Goal: Check status

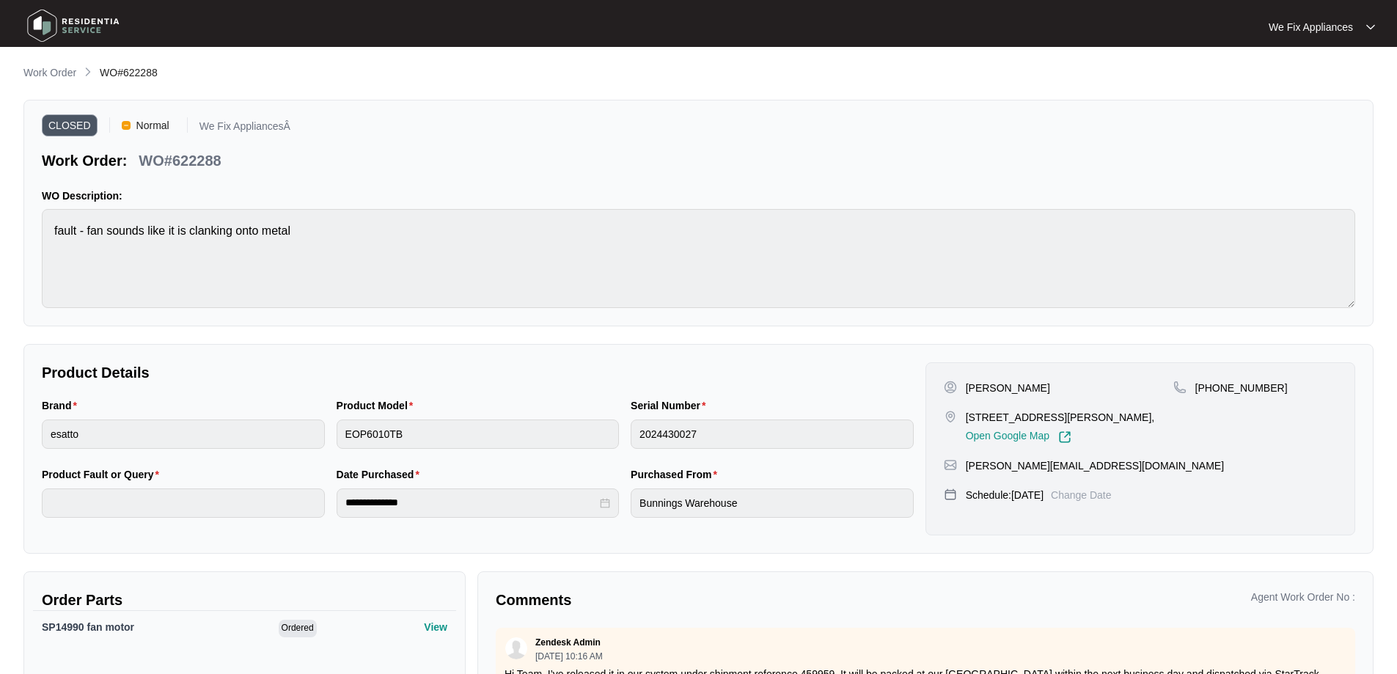
scroll to position [142, 0]
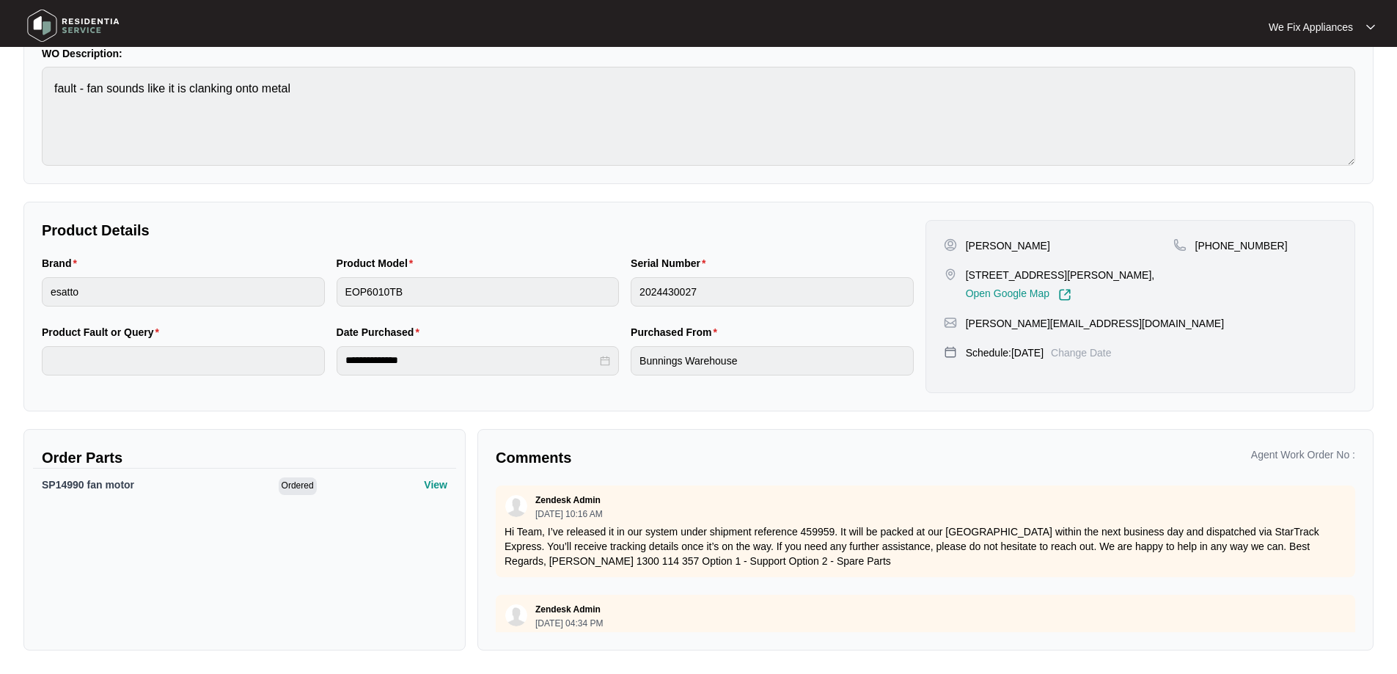
click at [23, 16] on img at bounding box center [73, 26] width 103 height 44
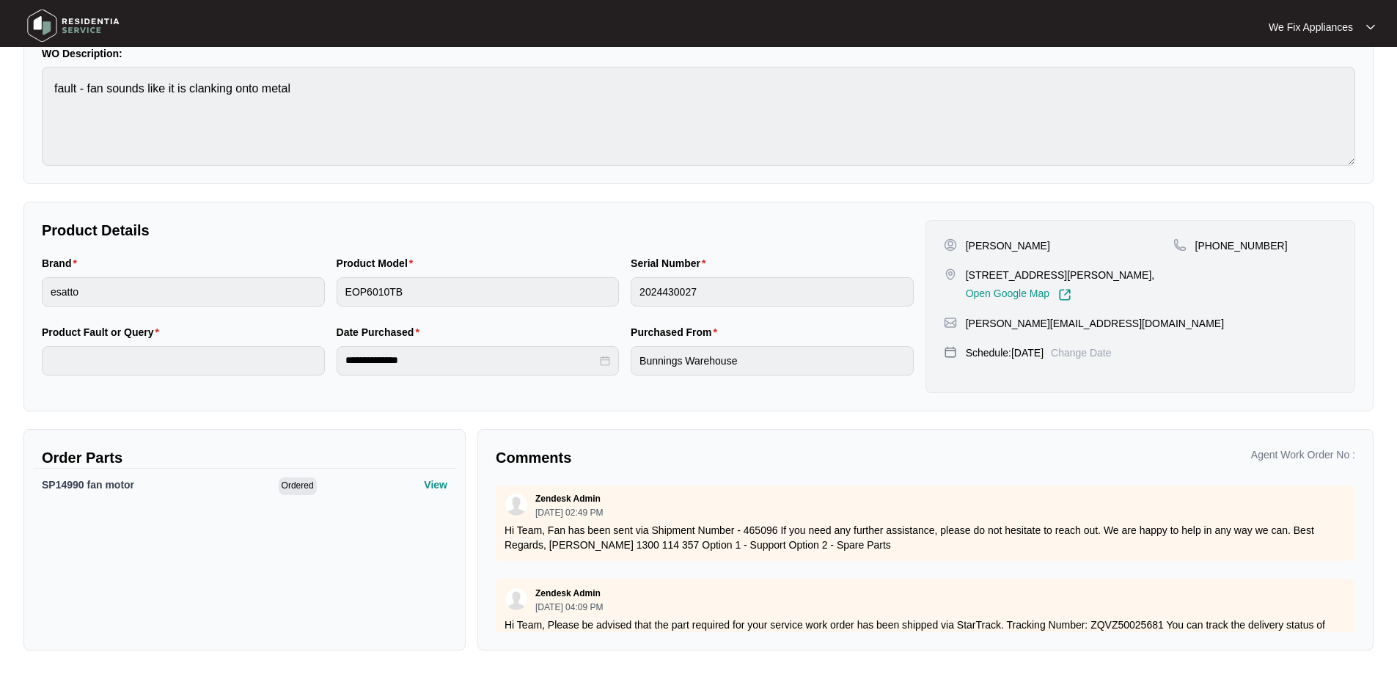
click at [45, 22] on img at bounding box center [73, 26] width 103 height 44
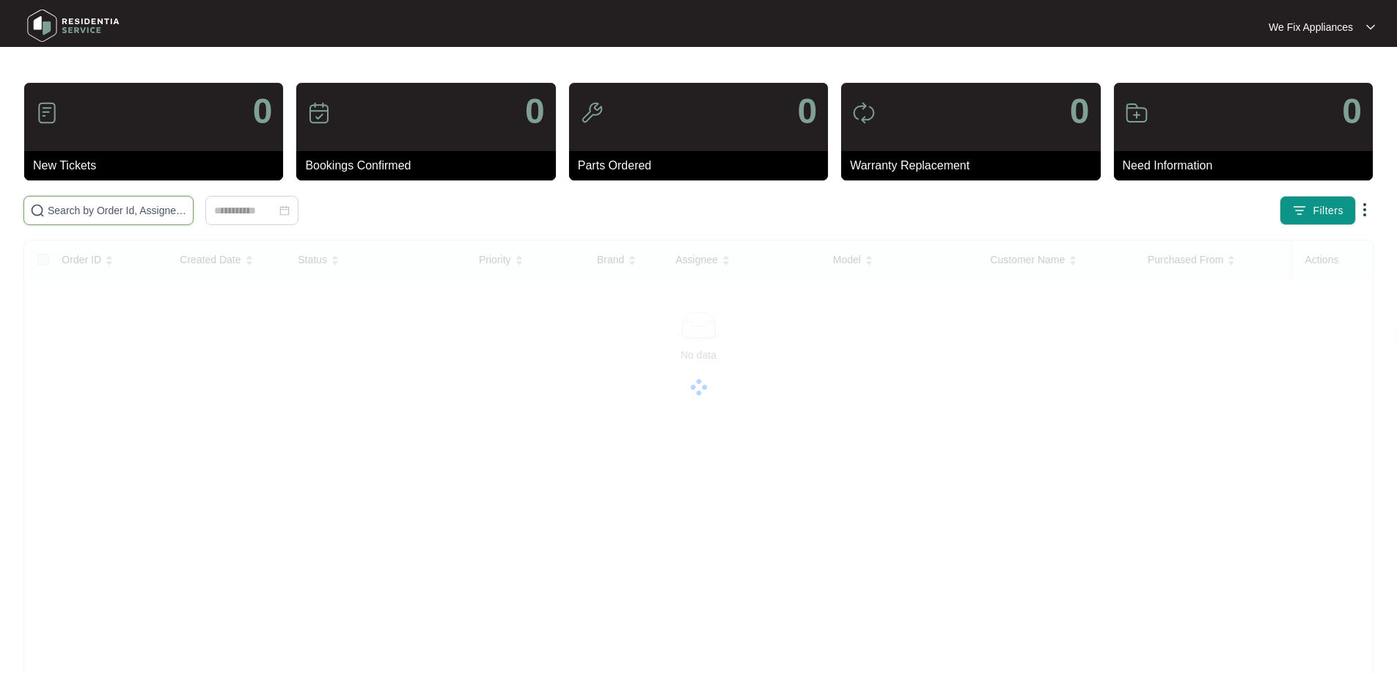
click at [130, 204] on input "text" at bounding box center [117, 210] width 139 height 16
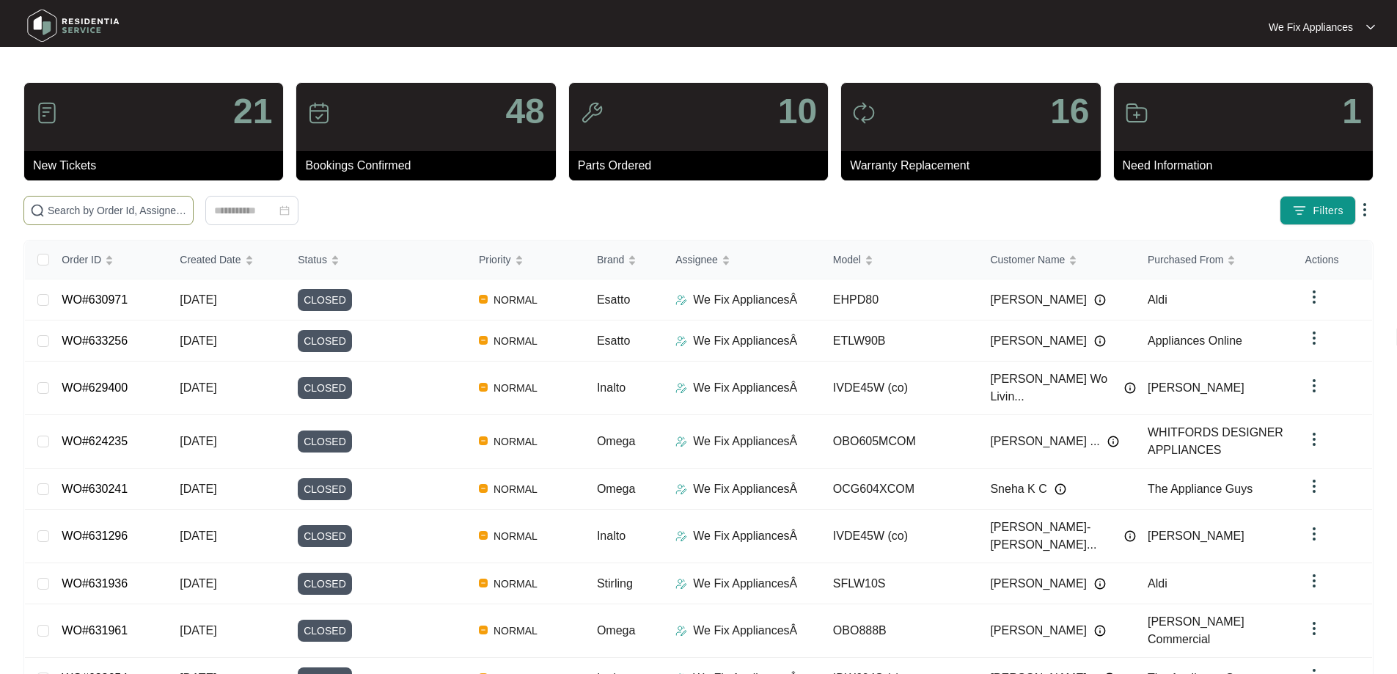
paste input "625561"
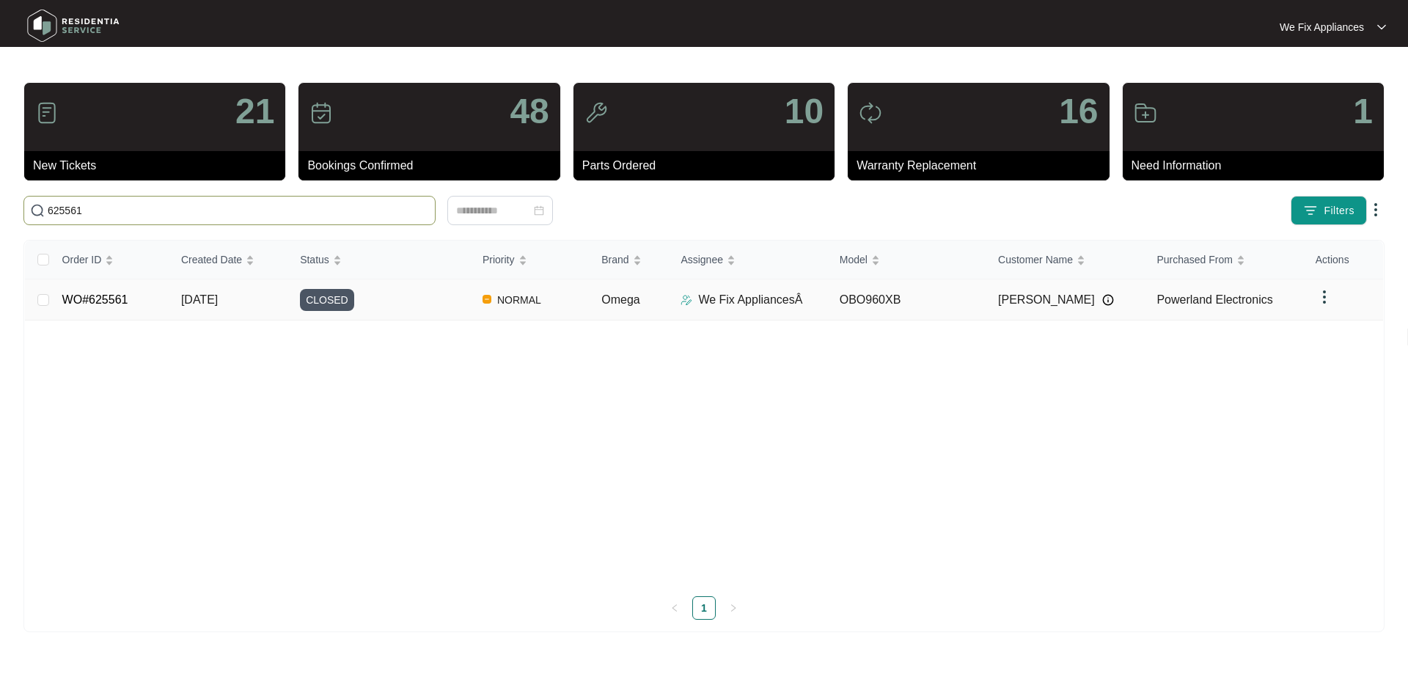
type input "625561"
click at [343, 301] on span "CLOSED" at bounding box center [327, 300] width 54 height 22
